Goal: Information Seeking & Learning: Learn about a topic

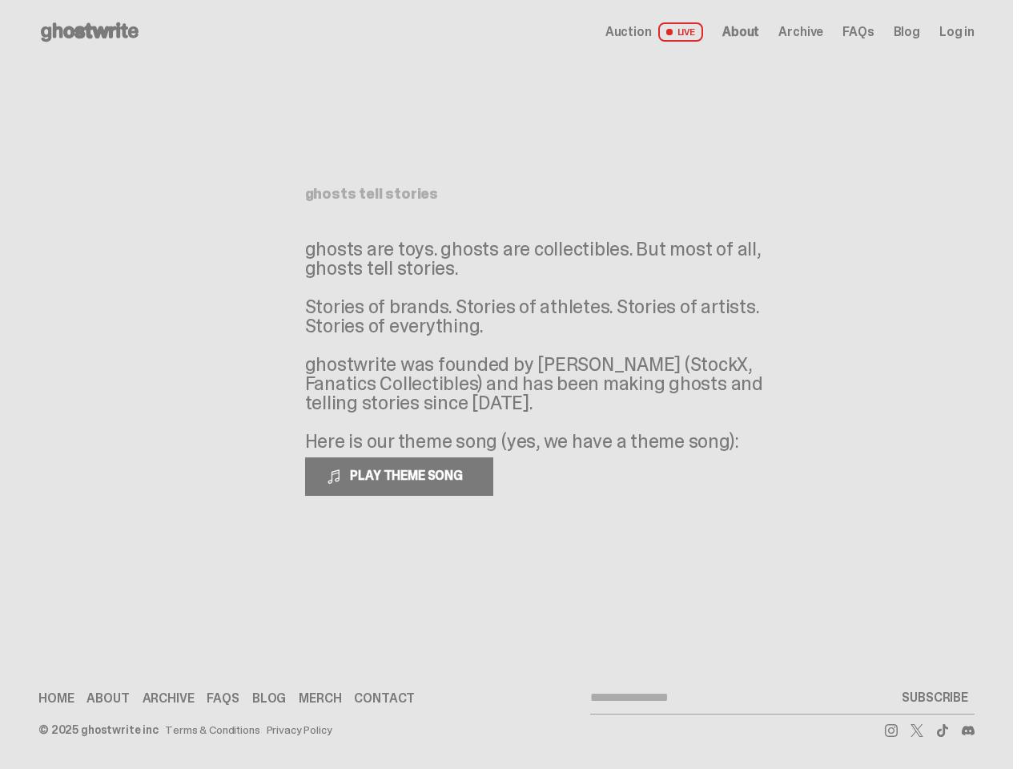
click at [505, 384] on p "ghosts are toys. ghosts are collectibles. But most of all, ghosts tell stories.…" at bounding box center [545, 344] width 480 height 211
